Goal: Task Accomplishment & Management: Manage account settings

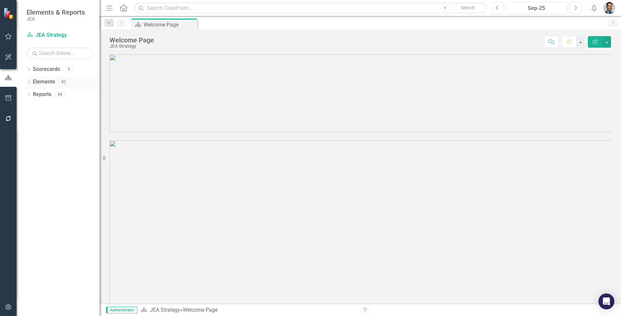
click at [45, 81] on link "Elements" at bounding box center [44, 82] width 22 height 8
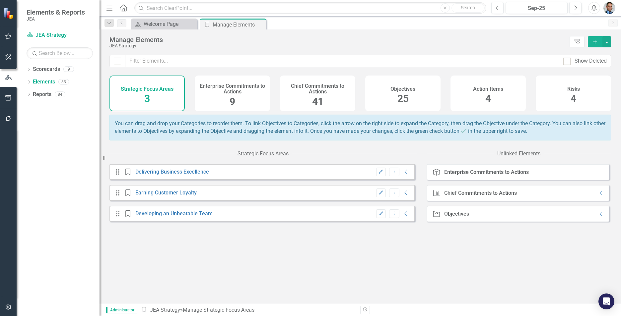
click at [389, 93] on div "Objectives 25" at bounding box center [402, 94] width 75 height 36
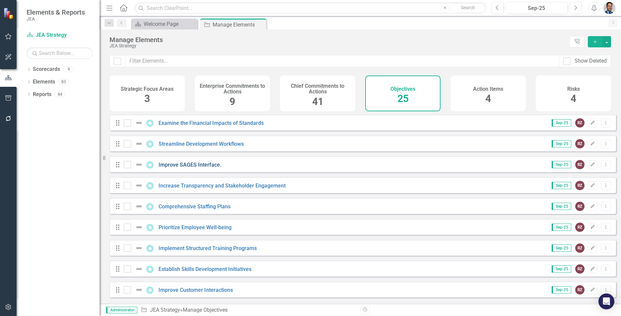
click at [189, 168] on link "Improve SAGES Interface." at bounding box center [190, 165] width 63 height 6
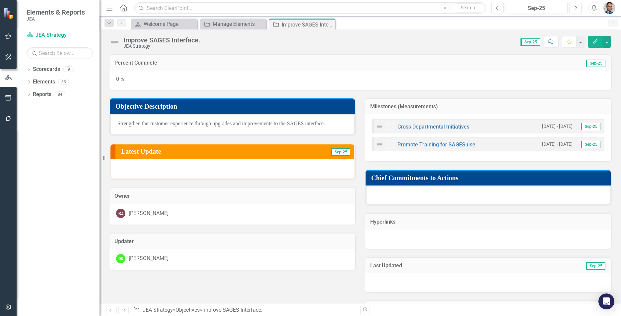
click at [241, 264] on div "DD Deanna Davis" at bounding box center [232, 259] width 246 height 21
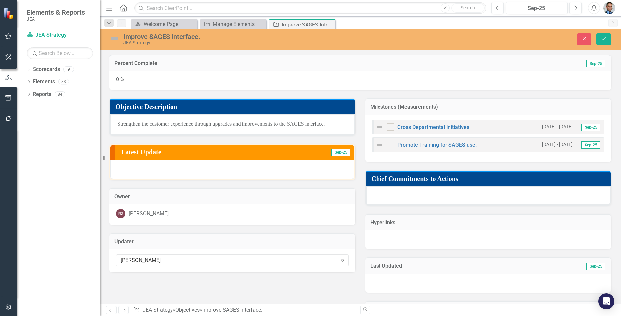
click at [241, 264] on div "[PERSON_NAME]" at bounding box center [229, 261] width 216 height 8
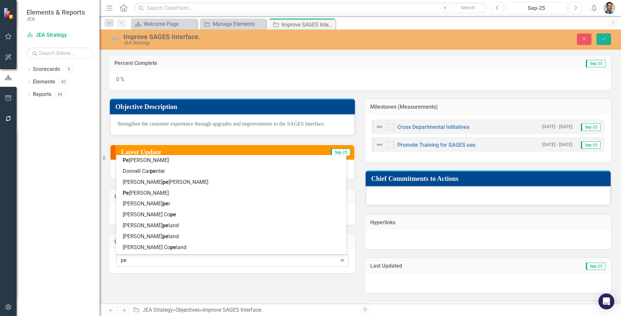
type input "p"
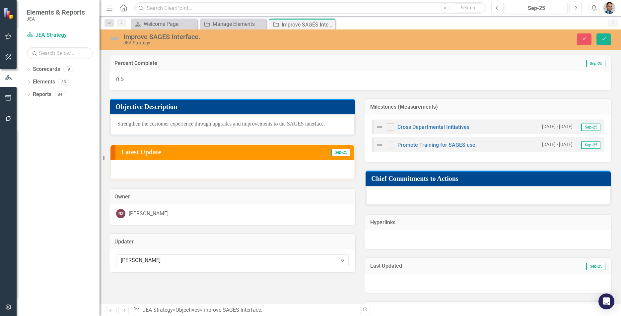
click at [136, 263] on div "[PERSON_NAME]" at bounding box center [229, 261] width 216 height 8
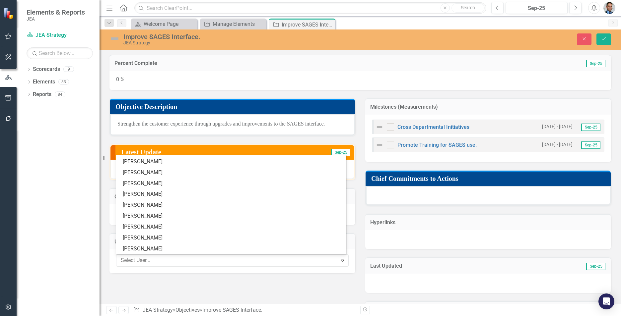
scroll to position [7949, 0]
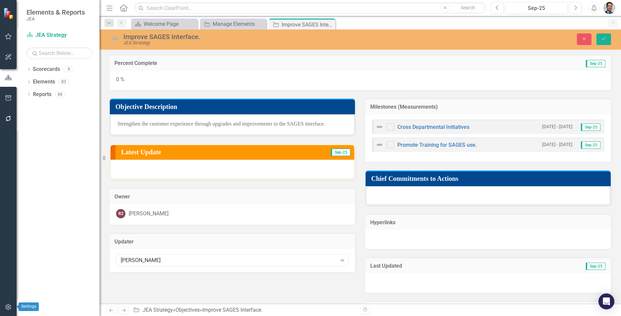
click at [6, 306] on icon "button" at bounding box center [8, 307] width 7 height 5
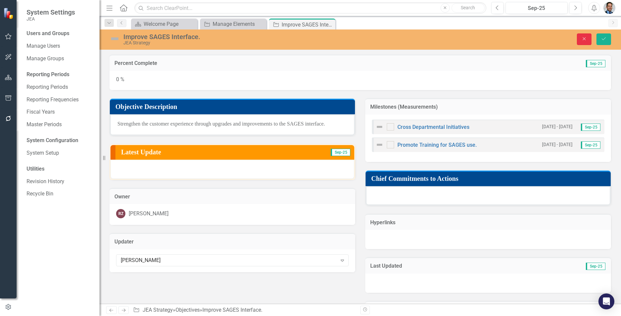
click at [585, 39] on icon "Close" at bounding box center [584, 38] width 6 height 5
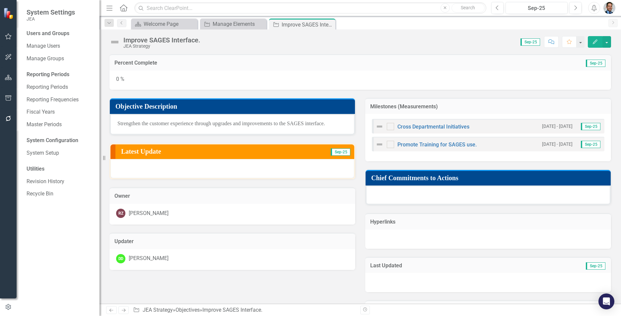
click at [185, 200] on td "Owner" at bounding box center [232, 197] width 236 height 9
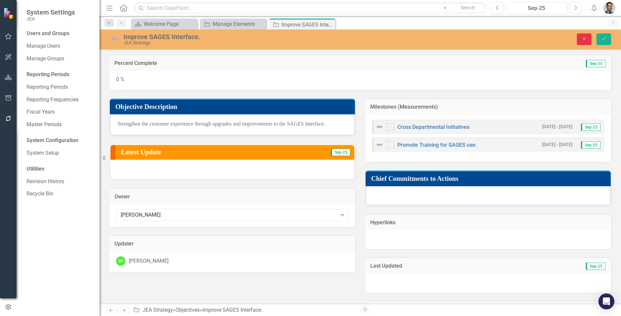
click at [585, 36] on button "Close" at bounding box center [584, 39] width 15 height 12
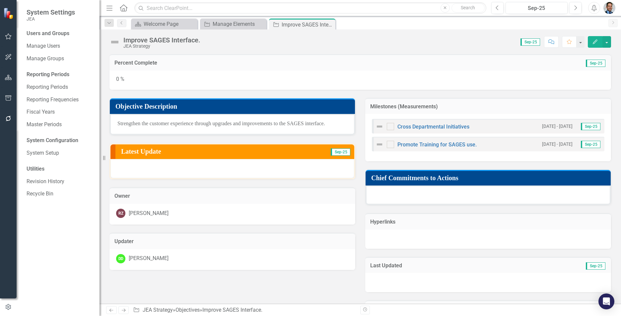
click at [162, 241] on h3 "Updater" at bounding box center [232, 242] width 236 height 6
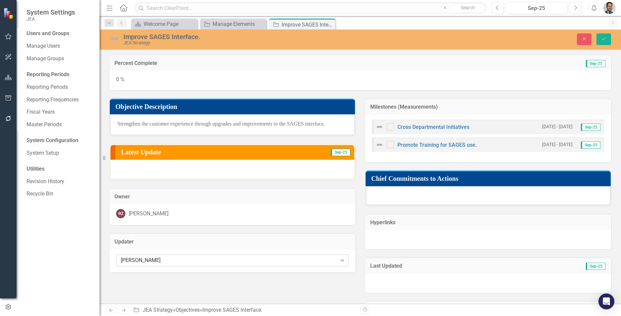
click at [339, 262] on icon "Expand" at bounding box center [342, 260] width 7 height 5
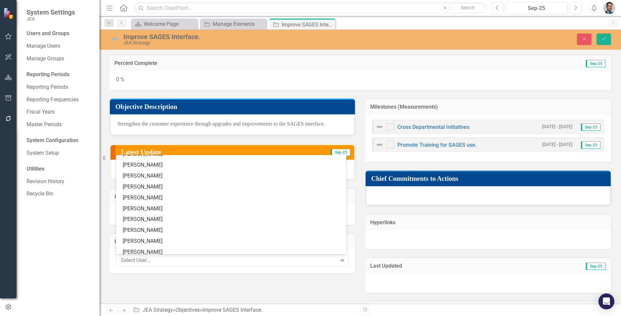
scroll to position [8082, 0]
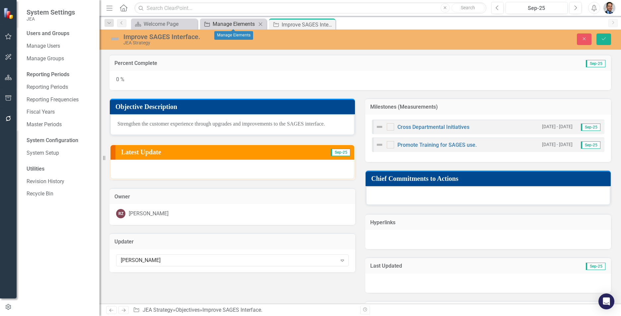
click at [217, 23] on div "Manage Elements" at bounding box center [235, 24] width 44 height 8
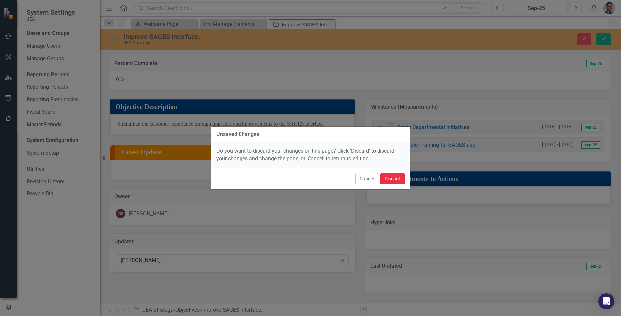
click at [394, 177] on button "Discard" at bounding box center [392, 179] width 24 height 12
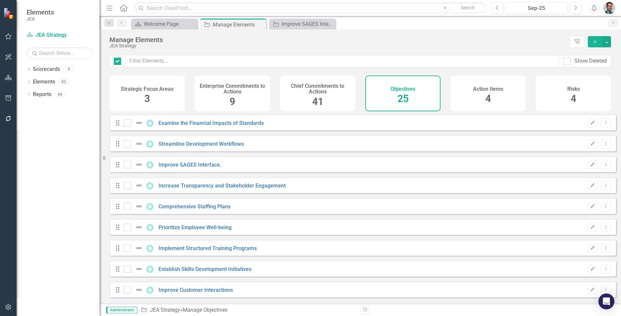
checkbox input "false"
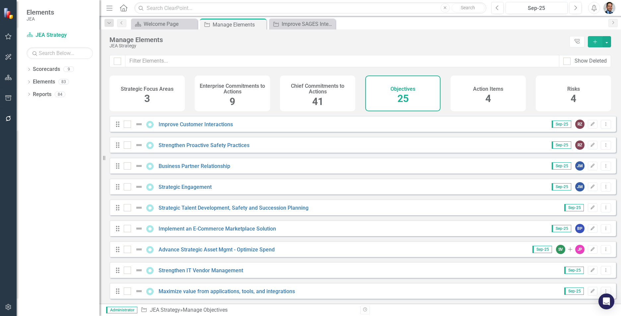
scroll to position [199, 0]
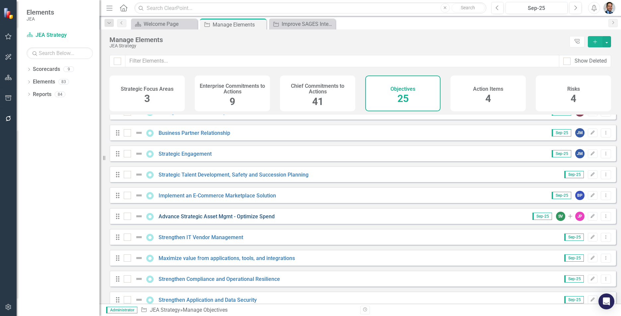
click at [226, 219] on link "Advance Strategic Asset Mgmt - Optimize Spend" at bounding box center [217, 217] width 116 height 6
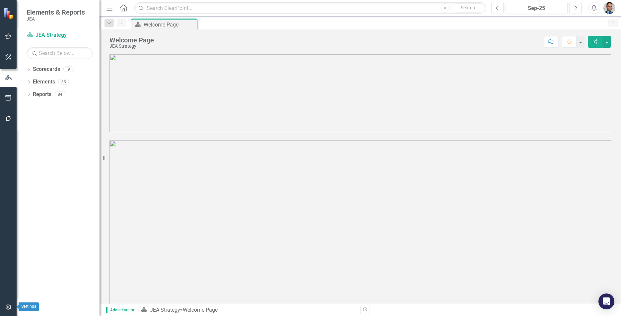
click at [7, 307] on icon "button" at bounding box center [8, 307] width 7 height 5
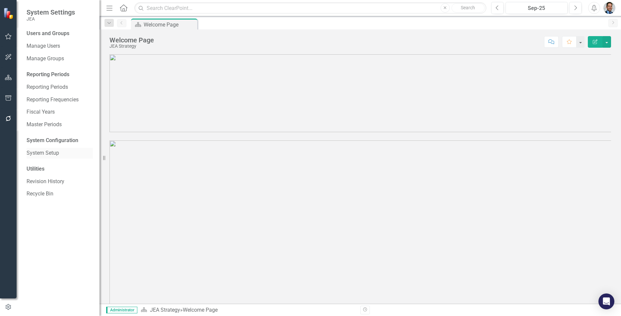
click at [43, 151] on link "System Setup" at bounding box center [60, 154] width 66 height 8
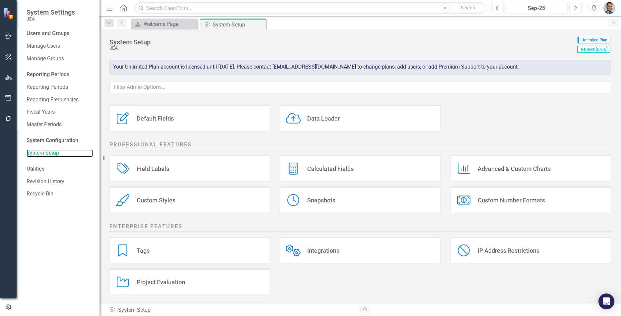
scroll to position [76, 0]
click at [301, 251] on div "Integrations" at bounding box center [295, 250] width 18 height 12
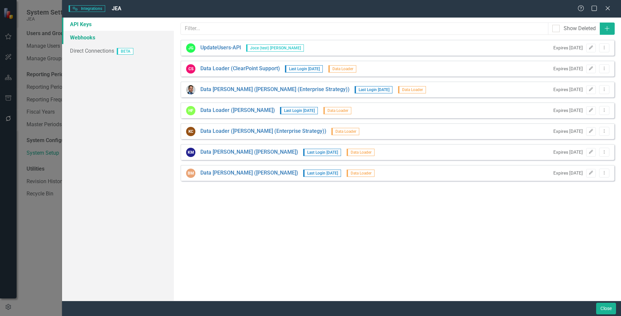
click at [80, 37] on link "Webhooks" at bounding box center [118, 37] width 112 height 13
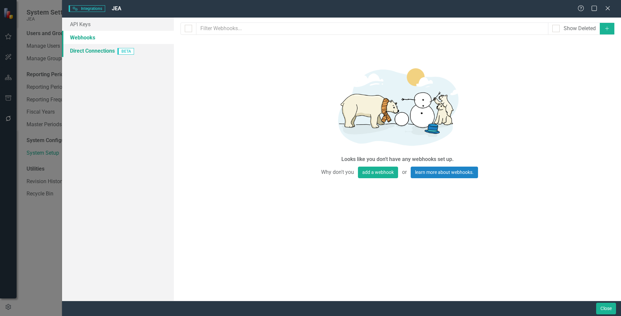
click at [83, 49] on link "Direct Connections BETA" at bounding box center [118, 50] width 112 height 13
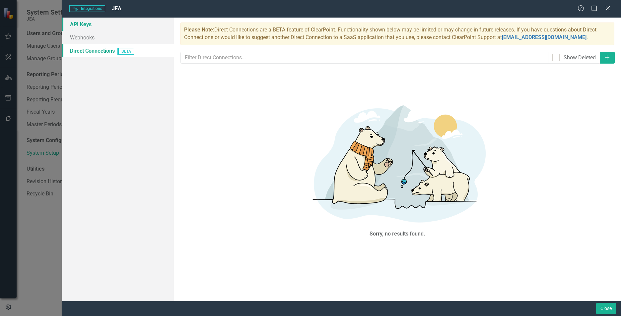
click at [95, 25] on link "API Keys" at bounding box center [118, 24] width 112 height 13
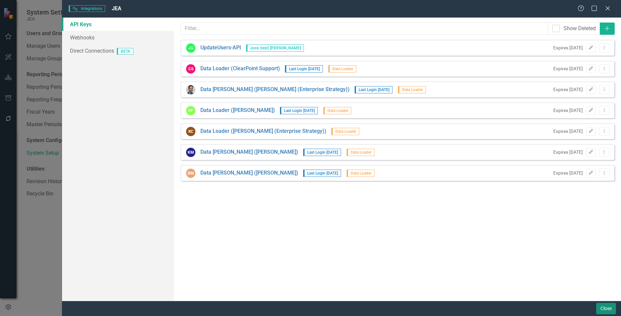
click at [604, 309] on button "Close" at bounding box center [606, 309] width 20 height 12
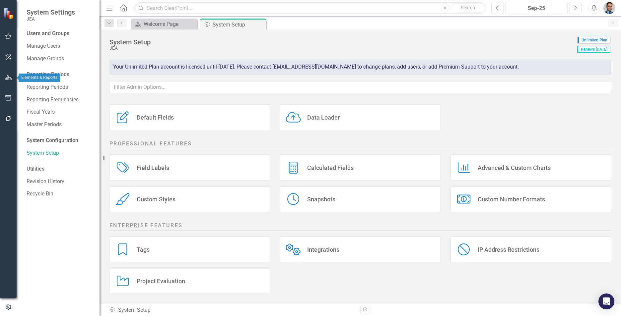
click at [11, 78] on icon "button" at bounding box center [8, 77] width 7 height 5
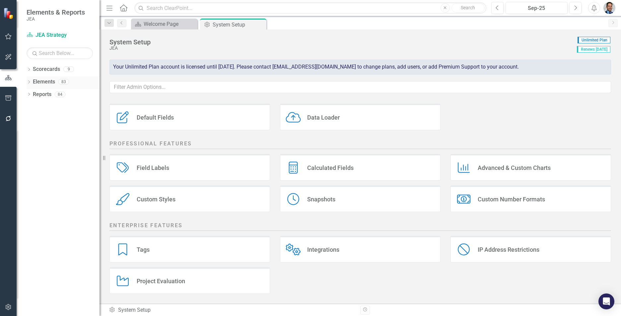
click at [39, 81] on link "Elements" at bounding box center [44, 82] width 22 height 8
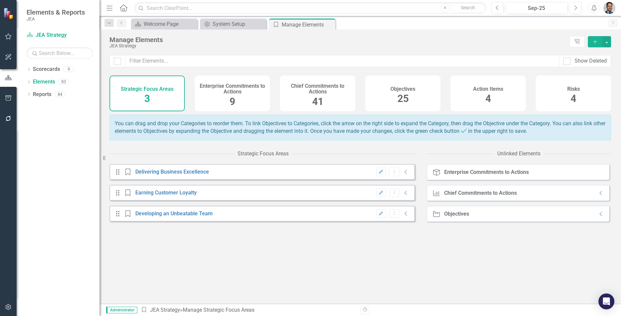
click at [408, 98] on span "25" at bounding box center [402, 99] width 11 height 12
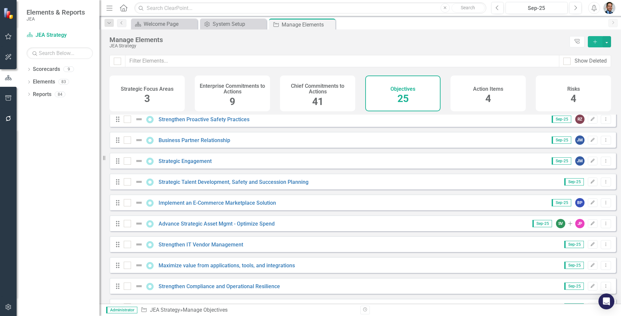
scroll to position [199, 0]
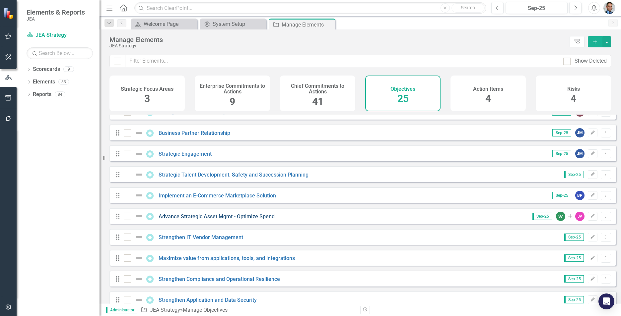
click at [244, 220] on link "Advance Strategic Asset Mgmt - Optimize Spend" at bounding box center [217, 217] width 116 height 6
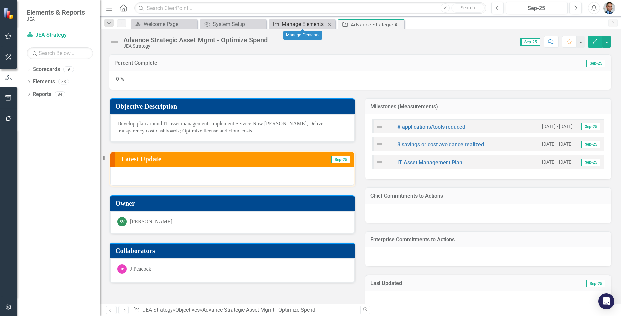
click at [296, 24] on div "Manage Elements" at bounding box center [304, 24] width 44 height 8
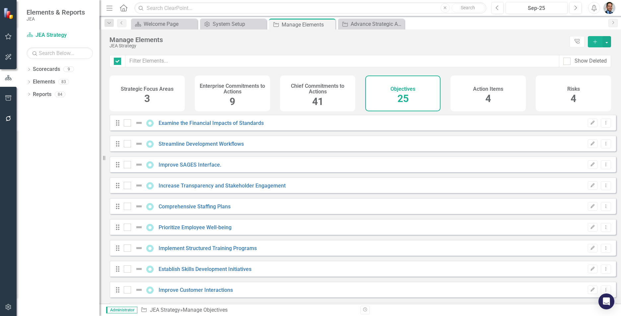
checkbox input "false"
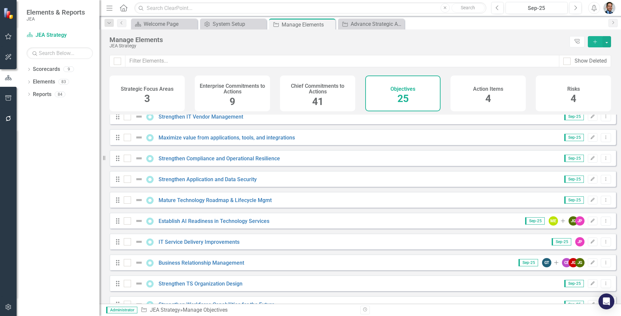
scroll to position [332, 0]
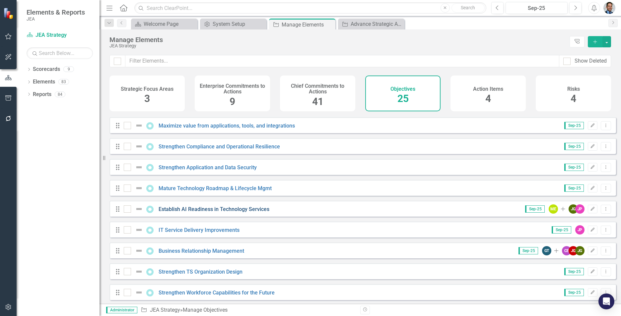
click at [215, 213] on link "Establish AI Readiness in Technology Services" at bounding box center [214, 209] width 111 height 6
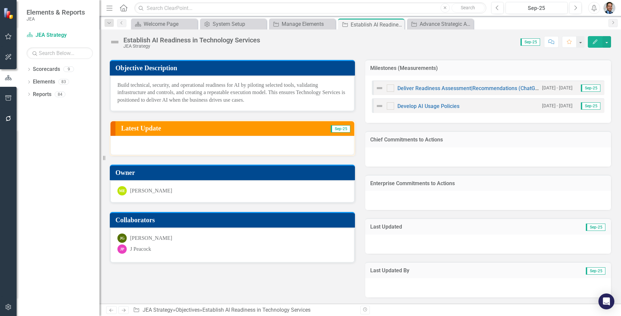
scroll to position [39, 0]
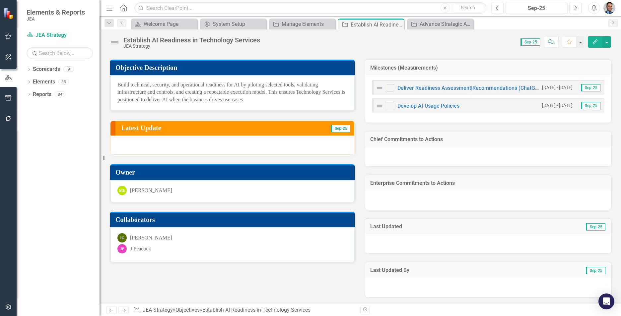
click at [201, 222] on h3 "Collaborators" at bounding box center [233, 219] width 236 height 7
click at [205, 218] on h3 "Collaborators" at bounding box center [233, 219] width 236 height 7
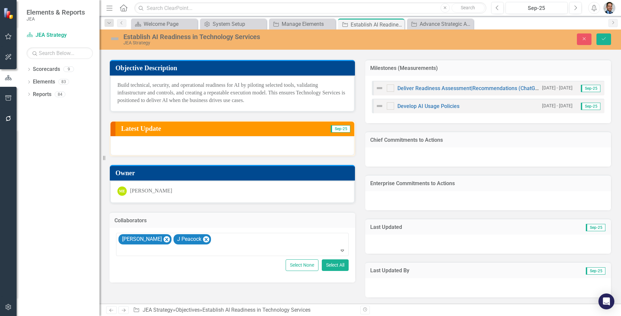
click at [310, 298] on div "Percent Complete Sep-25 0 % Objective Description Build technical, security, an…" at bounding box center [359, 156] width 521 height 297
click at [581, 41] on button "Close" at bounding box center [584, 39] width 15 height 12
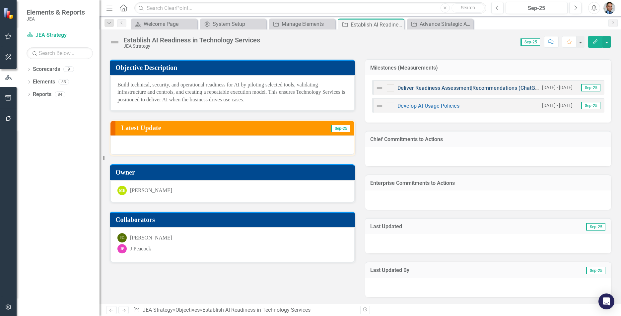
click at [441, 90] on link "Deliver Readiness Assessment|Recommendations (ChatGPT, CoPilot, AWS)" at bounding box center [486, 88] width 179 height 6
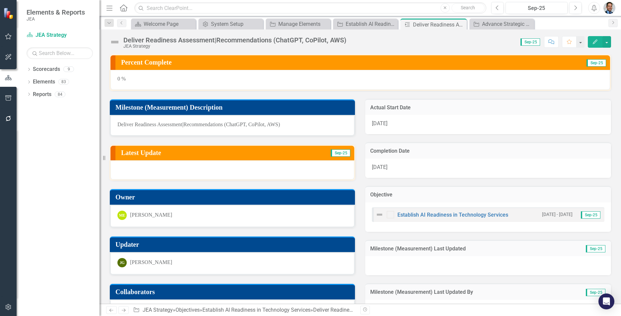
scroll to position [166, 0]
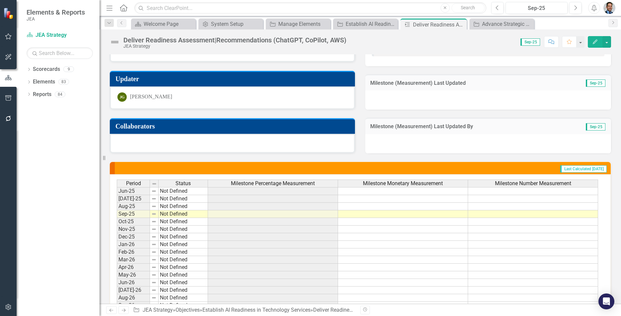
click at [216, 129] on h3 "Collaborators" at bounding box center [233, 126] width 236 height 7
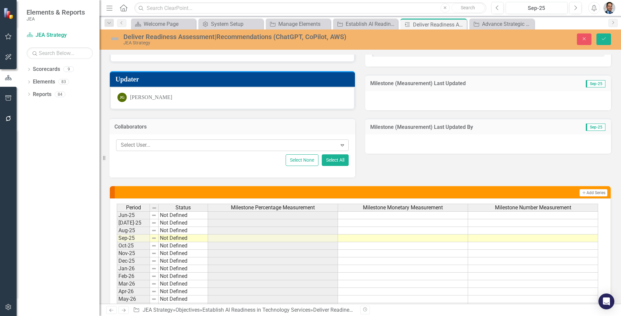
click at [181, 145] on div at bounding box center [227, 145] width 219 height 9
type input "[PERSON_NAME]"
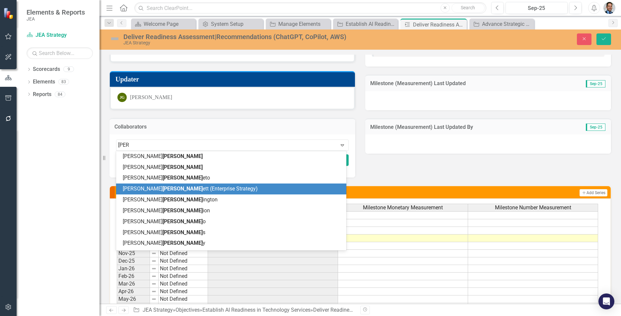
click at [163, 189] on span "[PERSON_NAME]" at bounding box center [183, 189] width 40 height 6
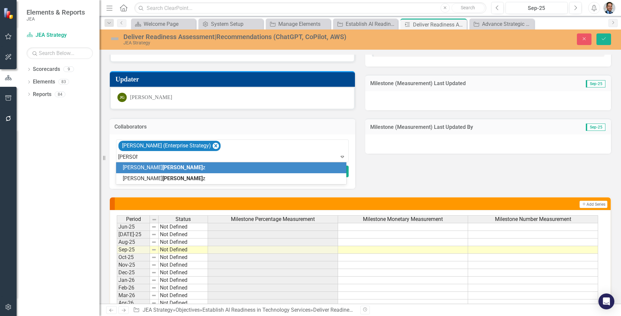
type input "[PERSON_NAME]"
click at [166, 166] on div "[PERSON_NAME]" at bounding box center [233, 168] width 220 height 8
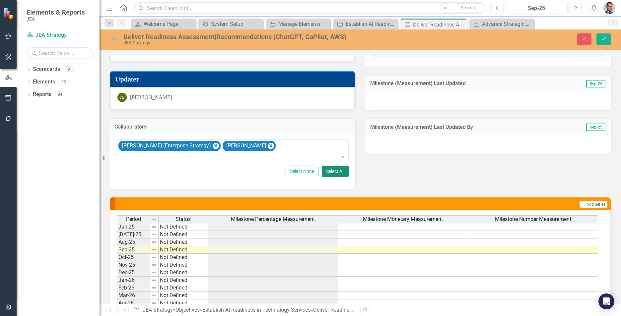
click at [329, 173] on button "Select All" at bounding box center [335, 172] width 27 height 12
click at [601, 40] on icon "Save" at bounding box center [604, 38] width 6 height 5
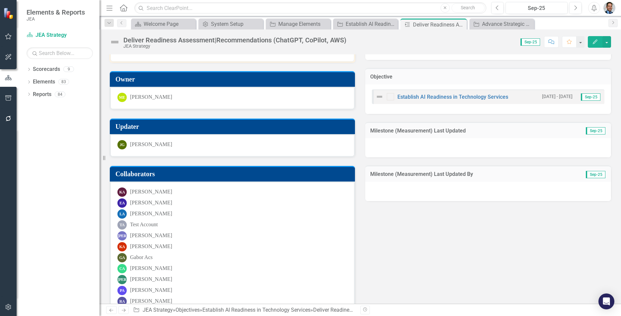
scroll to position [133, 0]
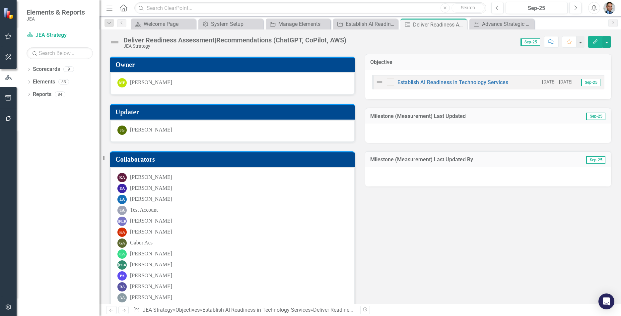
click at [204, 163] on h3 "Collaborators" at bounding box center [233, 159] width 236 height 7
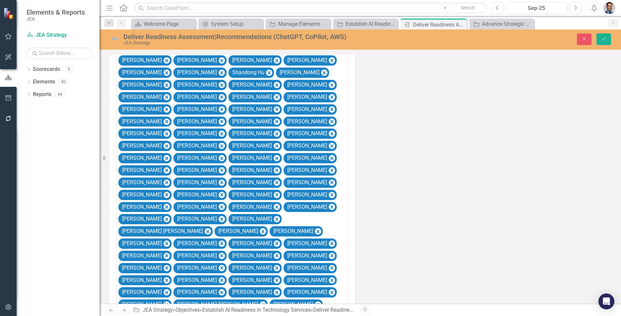
scroll to position [5008, 0]
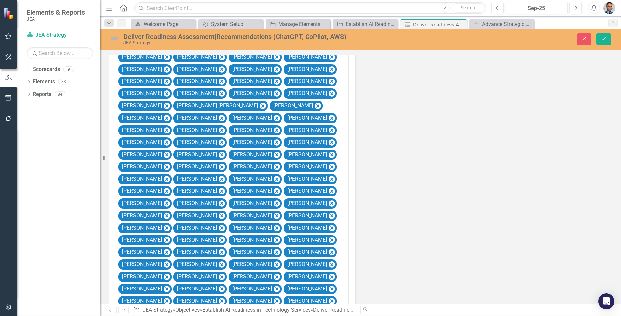
scroll to position [10371, 0]
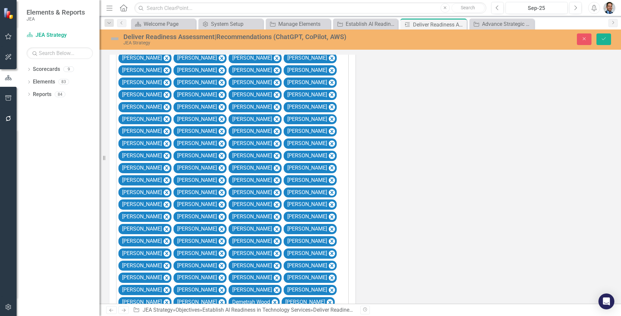
drag, startPoint x: 230, startPoint y: 173, endPoint x: 184, endPoint y: 112, distance: 77.1
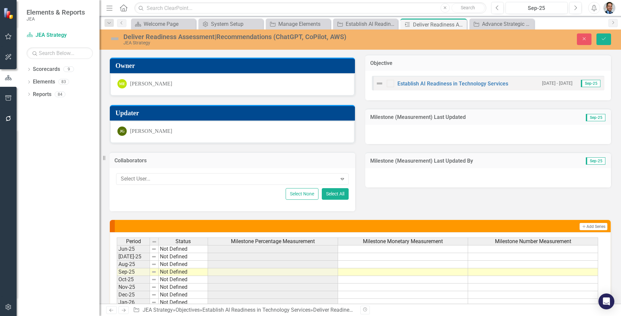
scroll to position [133, 0]
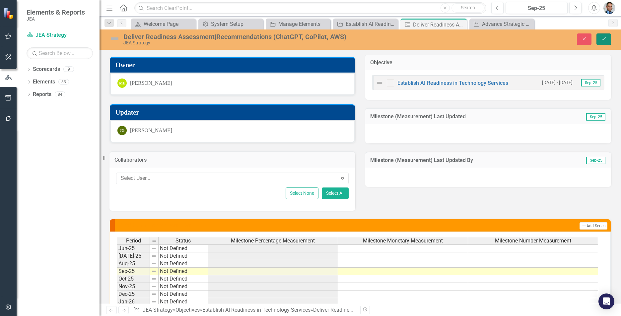
click at [604, 42] on button "Save" at bounding box center [603, 39] width 15 height 12
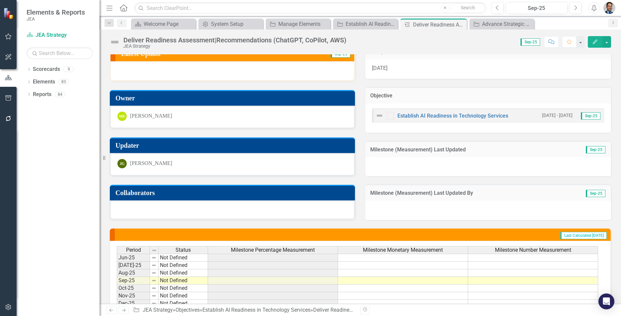
scroll to position [99, 0]
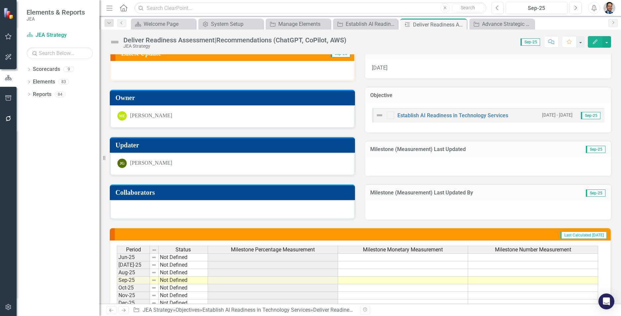
click at [229, 145] on h3 "Updater" at bounding box center [233, 145] width 236 height 7
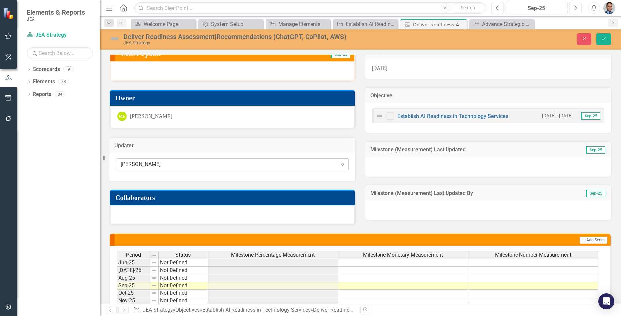
click at [231, 163] on div "[PERSON_NAME]" at bounding box center [229, 165] width 216 height 8
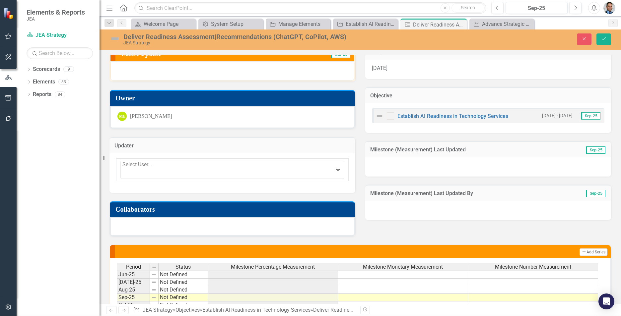
scroll to position [12450, 0]
click at [237, 154] on div "3356 results available. Use Up and Down to choose options, press Enter to selec…" at bounding box center [232, 174] width 246 height 40
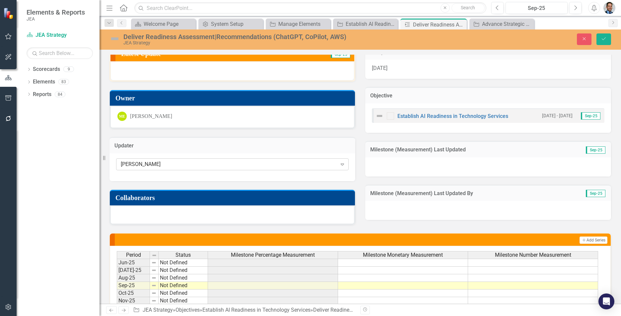
click at [199, 162] on div "[PERSON_NAME]" at bounding box center [229, 165] width 216 height 8
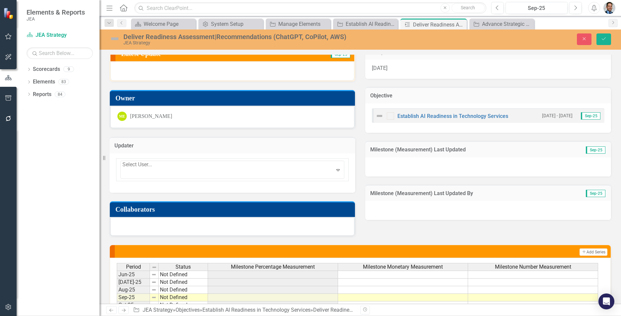
type input "g"
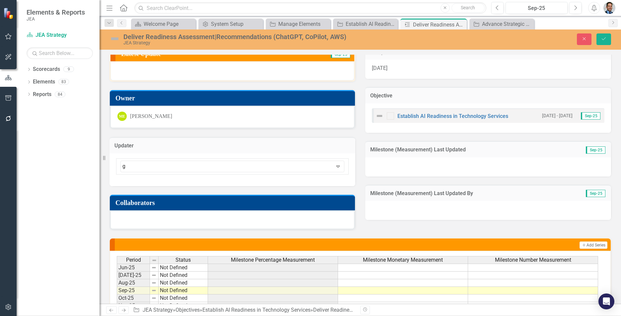
click at [181, 316] on div "[PERSON_NAME] ran g er" at bounding box center [310, 321] width 621 height 8
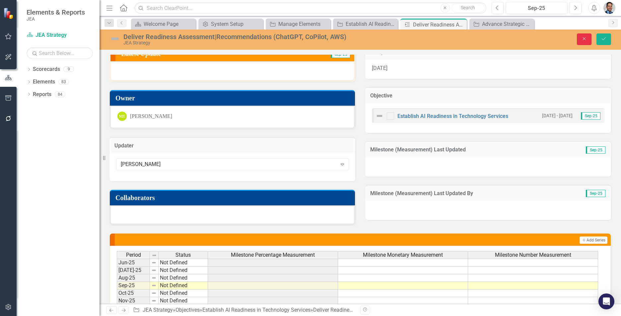
click at [582, 41] on button "Close" at bounding box center [584, 39] width 15 height 12
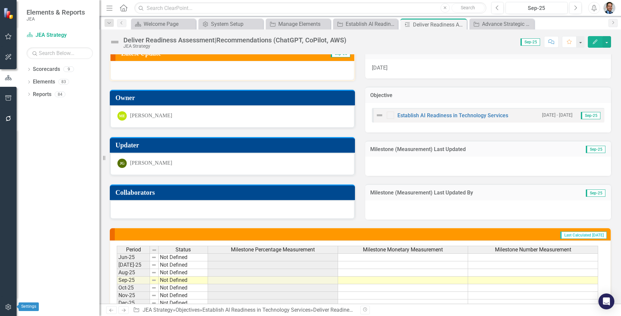
click at [7, 306] on icon "button" at bounding box center [8, 307] width 7 height 5
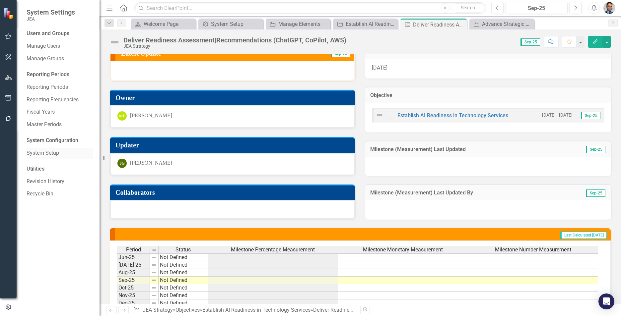
click at [50, 153] on link "System Setup" at bounding box center [60, 154] width 66 height 8
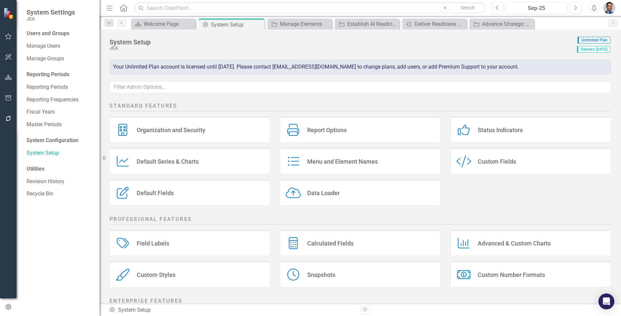
click at [487, 165] on div "Custom Fields" at bounding box center [497, 162] width 38 height 8
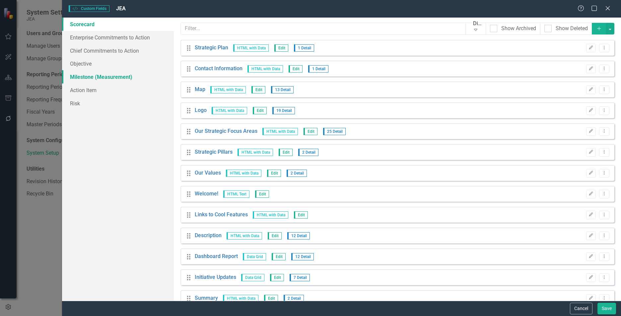
click at [99, 77] on link "Milestone (Measurement)" at bounding box center [118, 76] width 112 height 13
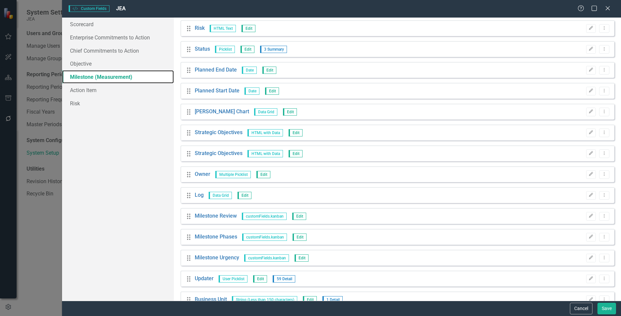
scroll to position [224, 0]
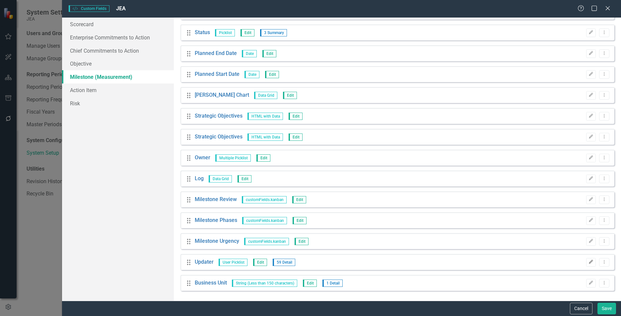
click at [588, 262] on icon "Edit" at bounding box center [590, 262] width 5 height 4
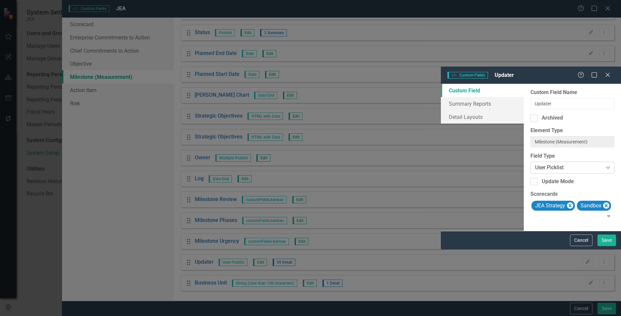
click at [535, 164] on div "User Picklist" at bounding box center [569, 168] width 68 height 8
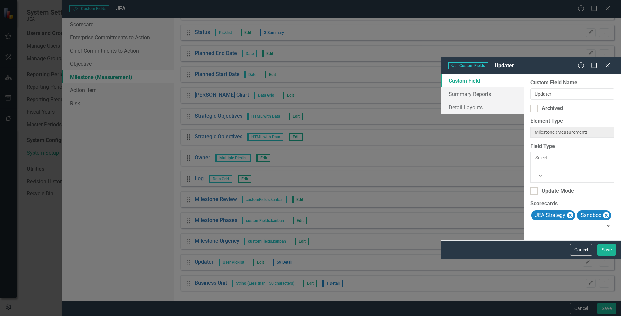
scroll to position [140, 0]
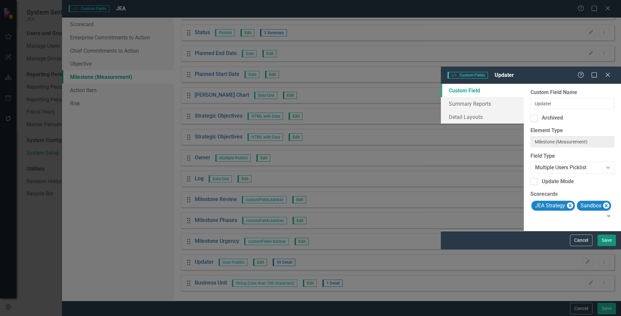
click at [612, 246] on button "Save" at bounding box center [606, 241] width 19 height 12
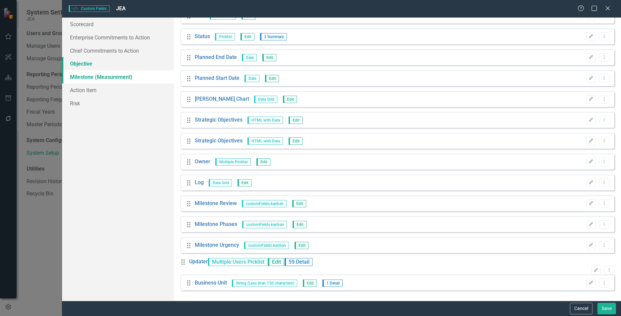
click at [85, 62] on link "Objective" at bounding box center [118, 63] width 112 height 13
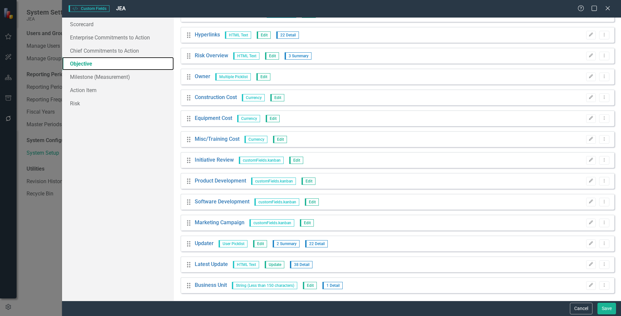
scroll to position [475, 0]
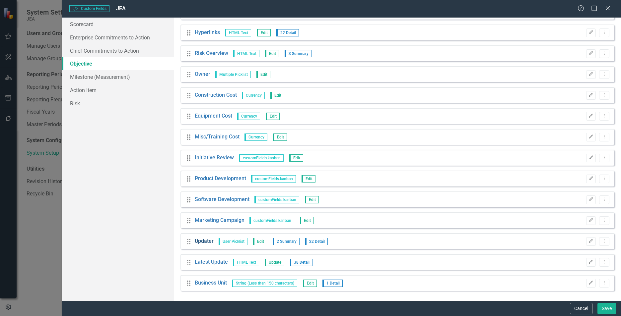
click at [206, 244] on link "Updater" at bounding box center [204, 242] width 19 height 8
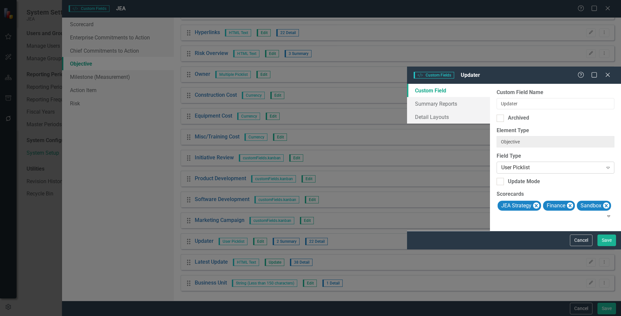
click at [501, 164] on div "User Picklist" at bounding box center [551, 168] width 101 height 8
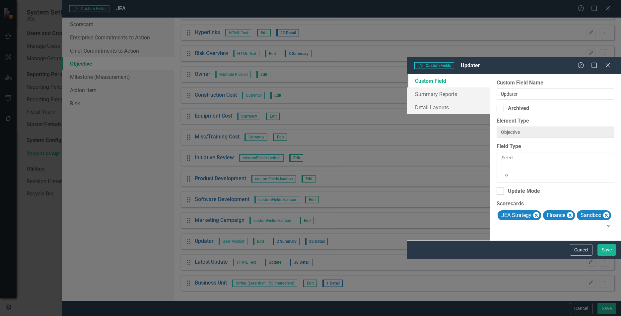
scroll to position [140, 0]
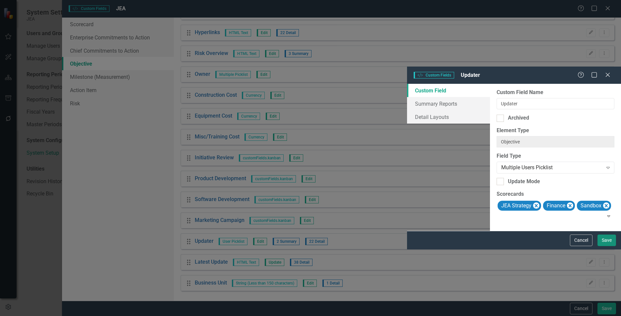
click at [605, 246] on button "Save" at bounding box center [606, 241] width 19 height 12
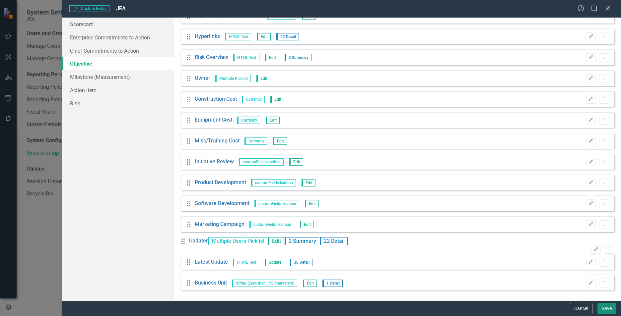
click at [611, 309] on button "Save" at bounding box center [606, 309] width 19 height 12
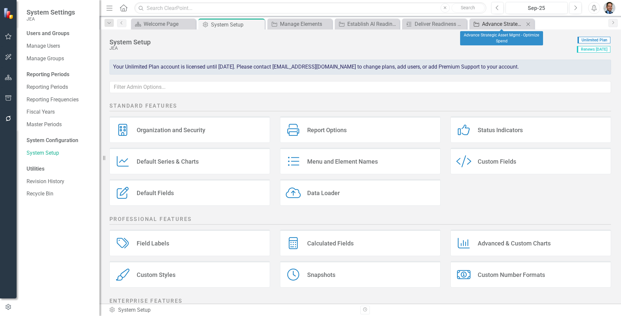
click at [490, 24] on div "Advance Strategic Asset Mgmt - Optimize Spend" at bounding box center [503, 24] width 42 height 8
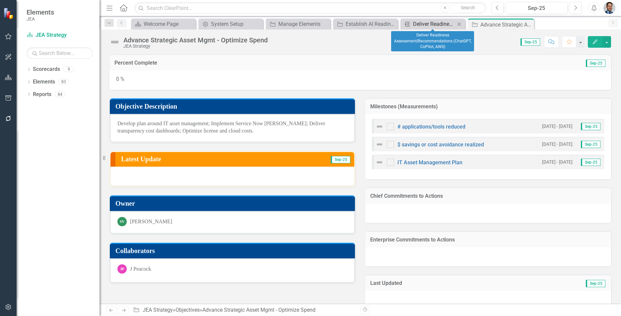
click at [425, 23] on div "Deliver Readiness Assessment|Recommendations (ChatGPT, CoPilot, AWS)" at bounding box center [434, 24] width 42 height 8
